Goal: Information Seeking & Learning: Learn about a topic

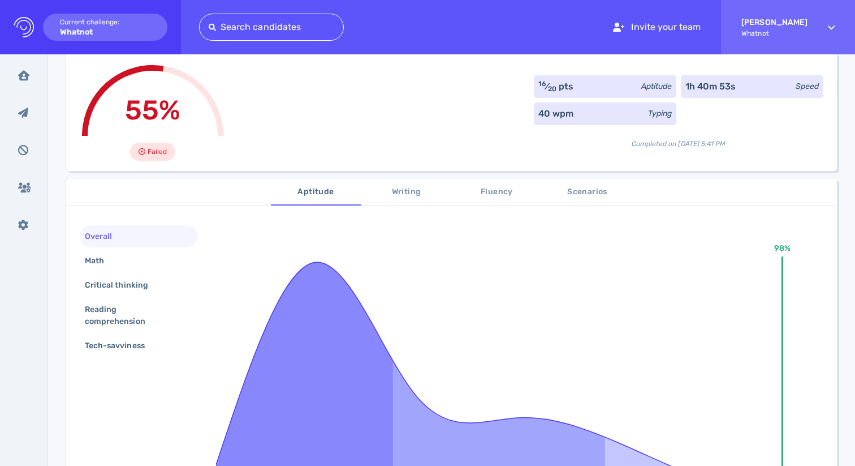
scroll to position [83, 0]
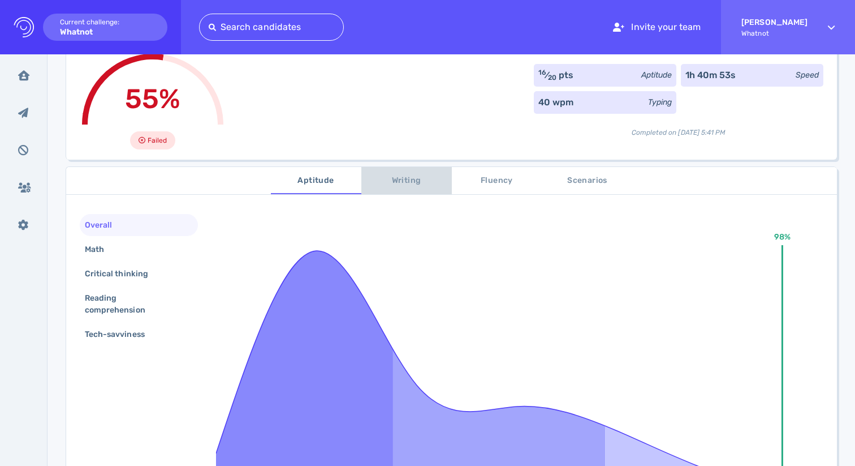
click at [398, 174] on span "Writing" at bounding box center [406, 181] width 77 height 14
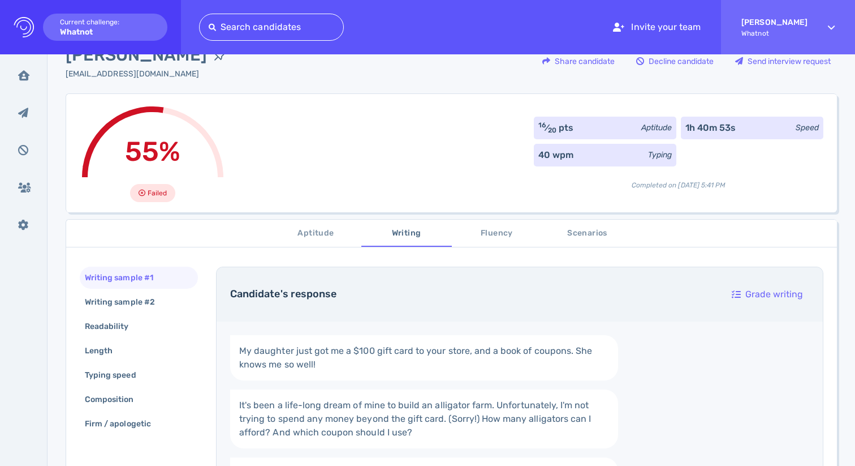
scroll to position [0, 0]
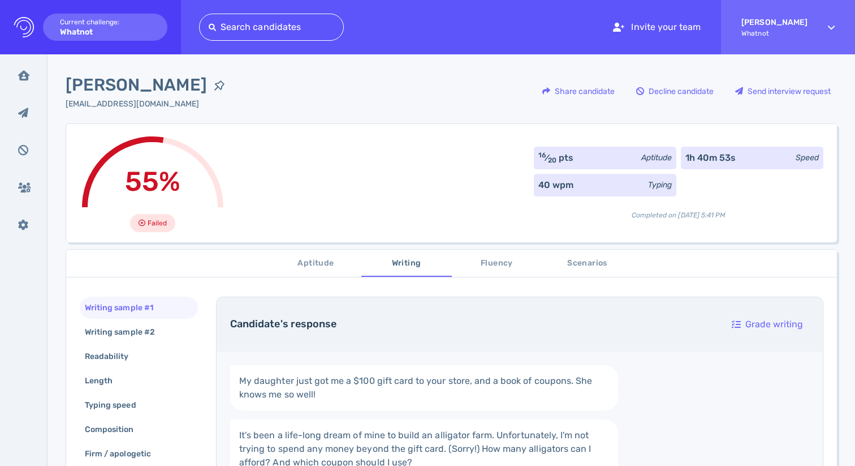
click at [309, 261] on span "Aptitude" at bounding box center [316, 263] width 77 height 14
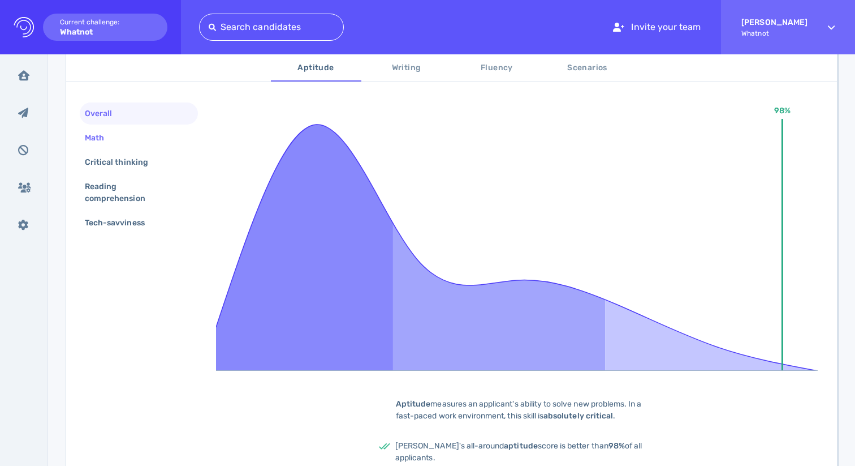
scroll to position [240, 0]
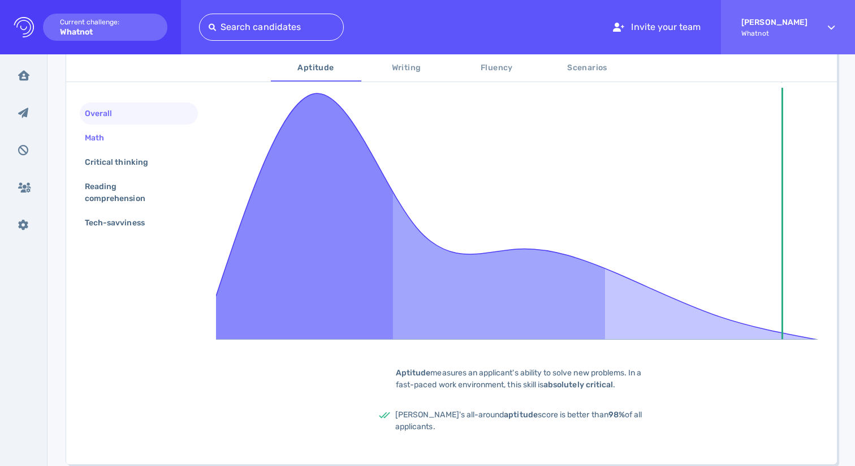
click at [94, 138] on div "Math" at bounding box center [100, 138] width 35 height 16
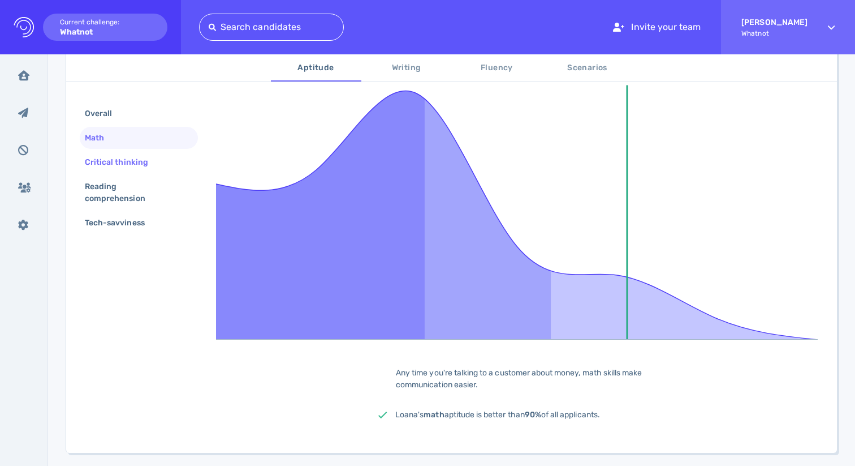
click at [122, 166] on div "Critical thinking" at bounding box center [122, 162] width 79 height 16
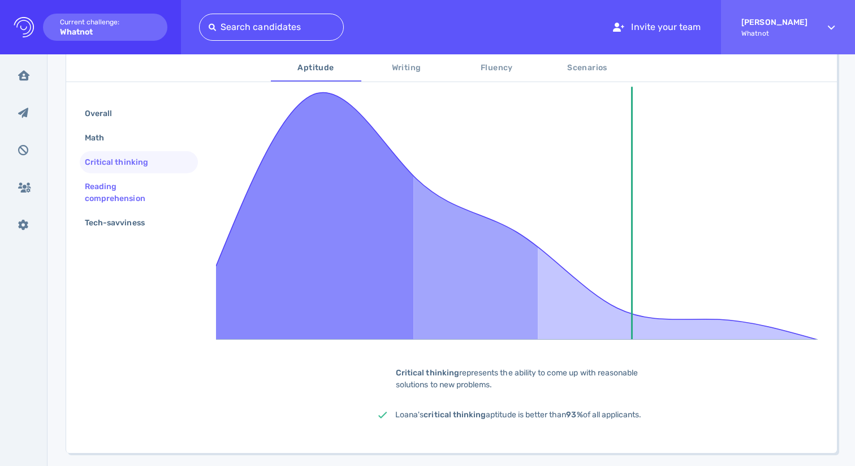
click at [123, 188] on div "Reading comprehension" at bounding box center [135, 192] width 104 height 28
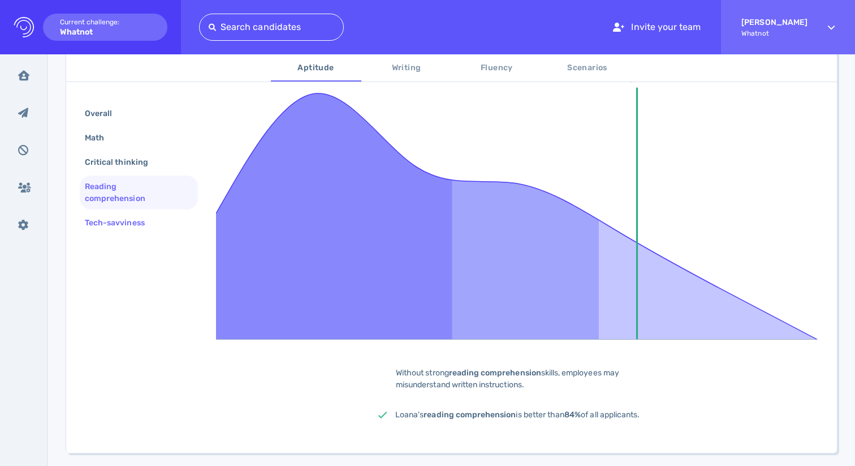
click at [135, 224] on div "Tech-savviness" at bounding box center [121, 222] width 76 height 16
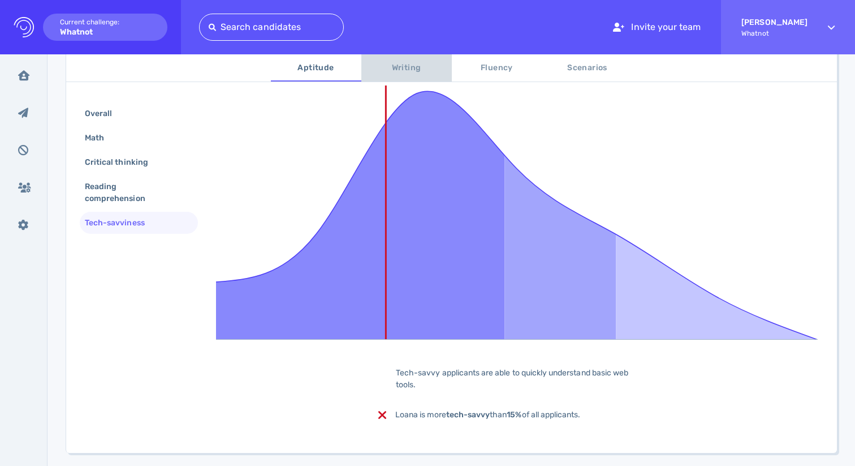
click at [427, 62] on span "Writing" at bounding box center [406, 68] width 77 height 14
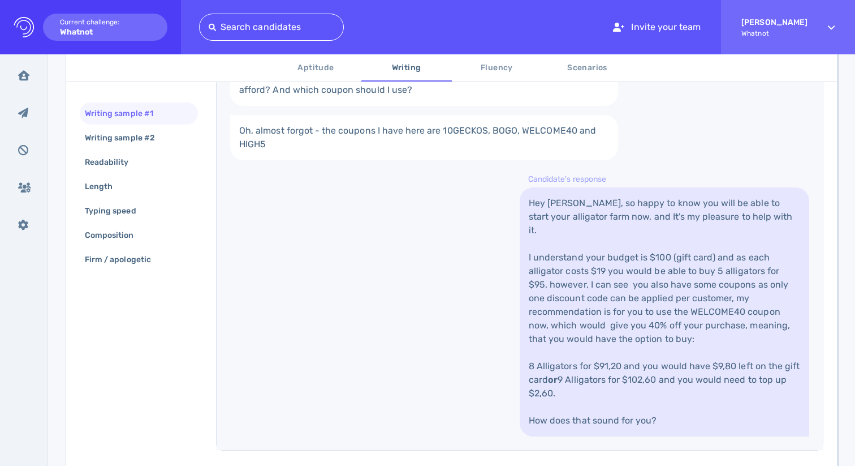
scroll to position [373, 0]
click at [304, 244] on div "My daughter just got me a $100 gift card to your store, and a book of coupons. …" at bounding box center [520, 213] width 606 height 471
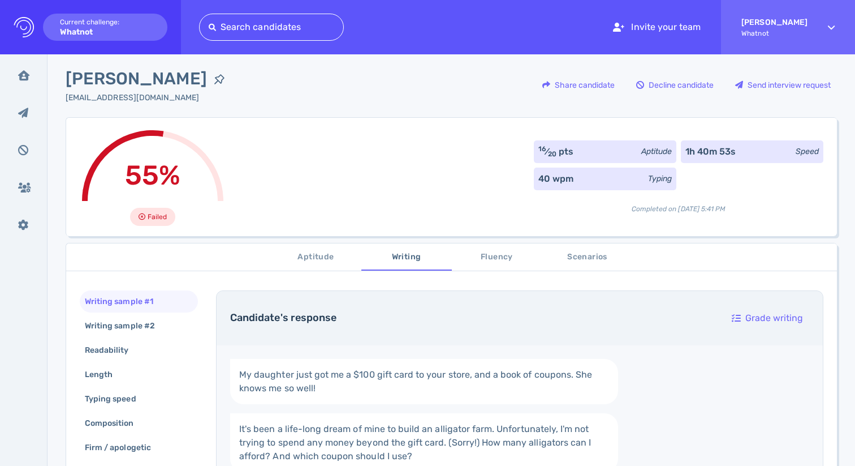
scroll to position [0, 0]
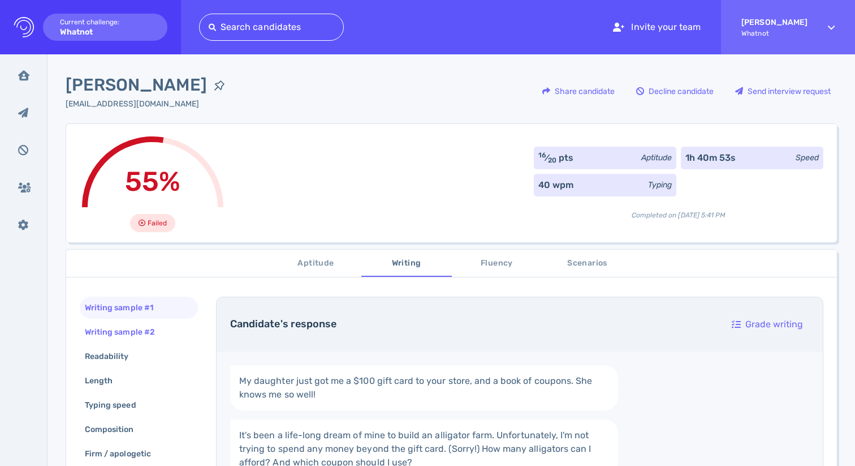
click at [128, 331] on div "Writing sample #2" at bounding box center [126, 332] width 86 height 16
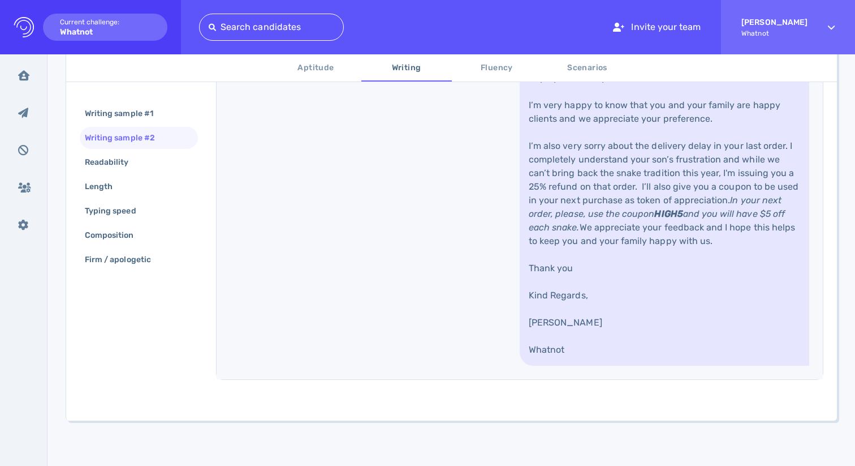
scroll to position [714, 0]
click at [142, 156] on div "Readability" at bounding box center [139, 162] width 118 height 22
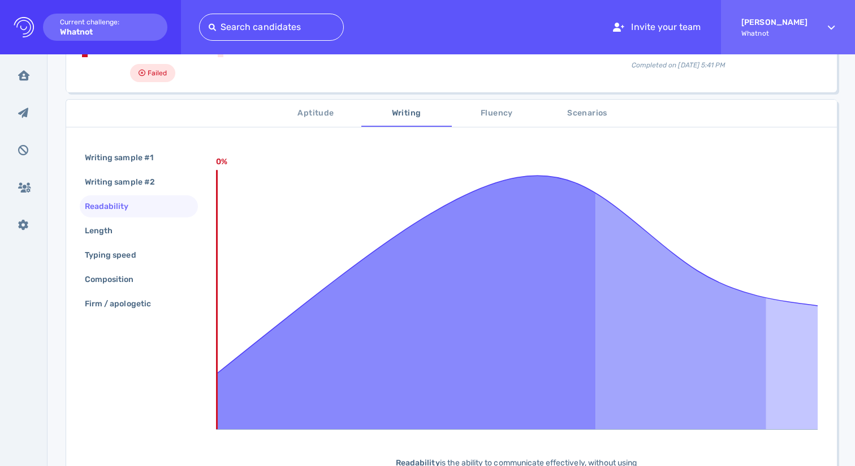
scroll to position [147, 0]
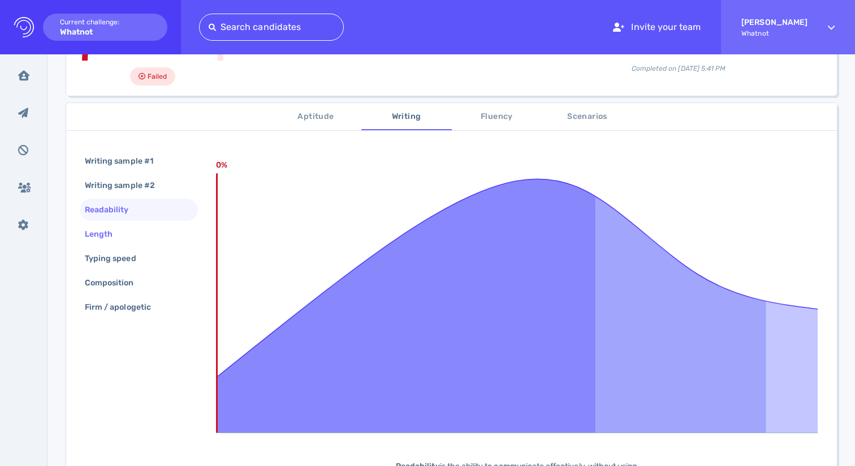
click at [131, 240] on div "Length" at bounding box center [139, 234] width 118 height 22
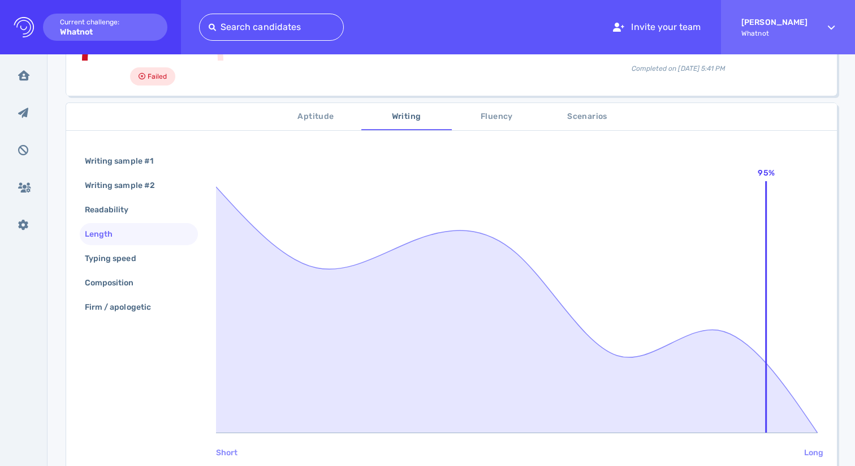
scroll to position [147, 0]
click at [131, 253] on div "Typing speed" at bounding box center [116, 257] width 67 height 16
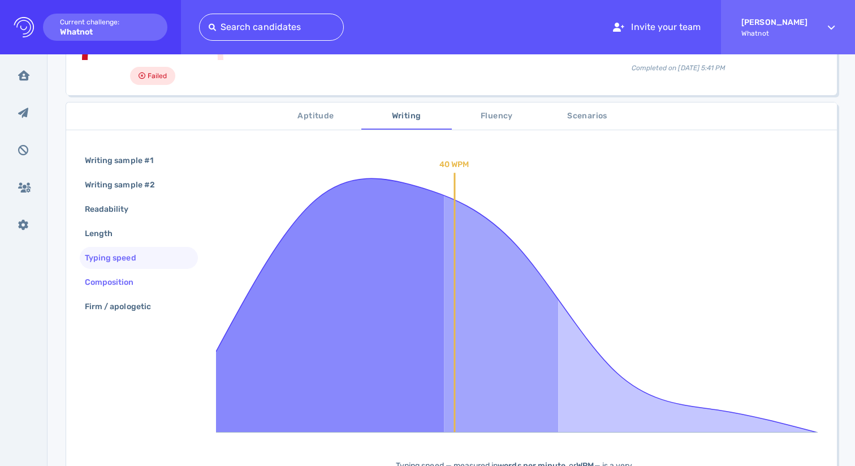
click at [132, 271] on div "Composition" at bounding box center [139, 282] width 118 height 22
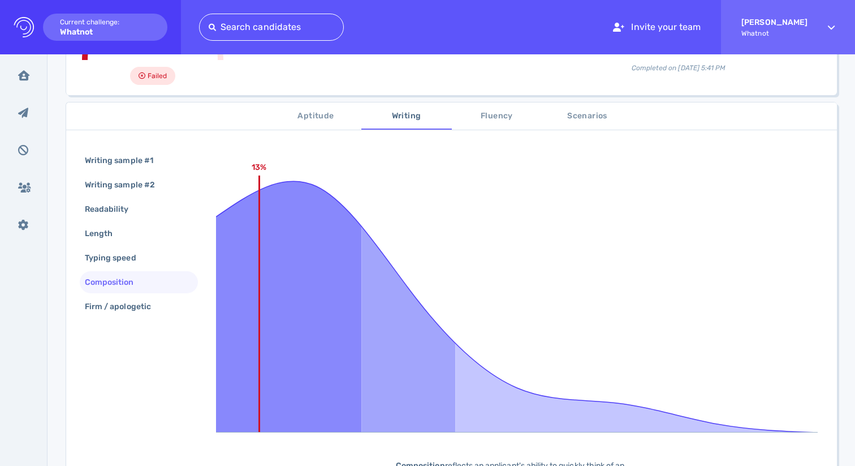
click at [143, 292] on div "Composition" at bounding box center [139, 282] width 118 height 22
click at [149, 299] on div "Firm / apologetic" at bounding box center [124, 306] width 82 height 16
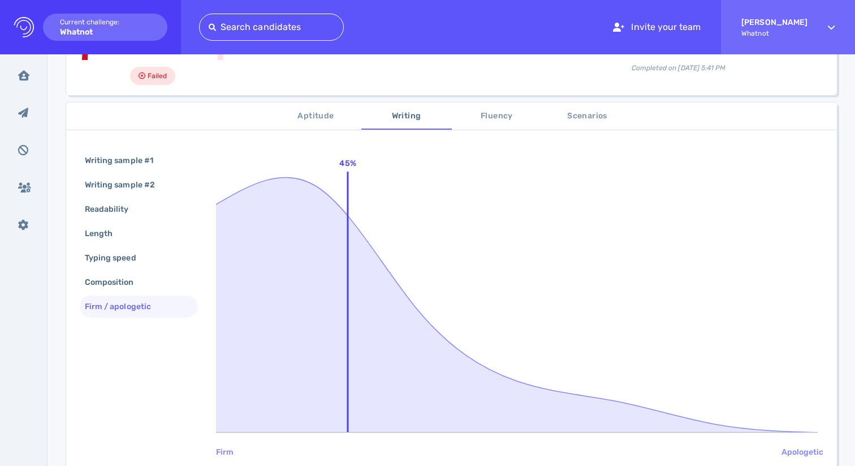
click at [506, 114] on span "Fluency" at bounding box center [497, 116] width 77 height 14
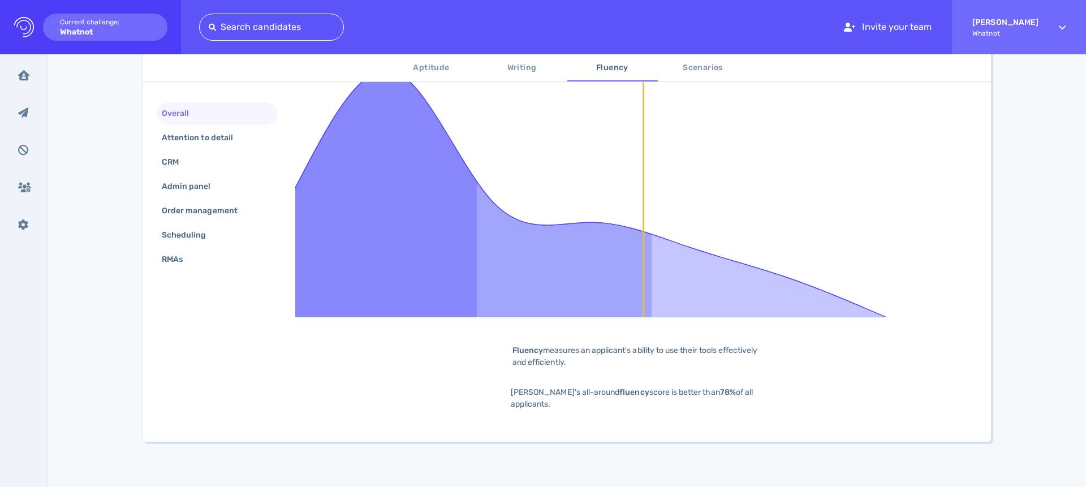
scroll to position [262, 0]
